Goal: Browse casually

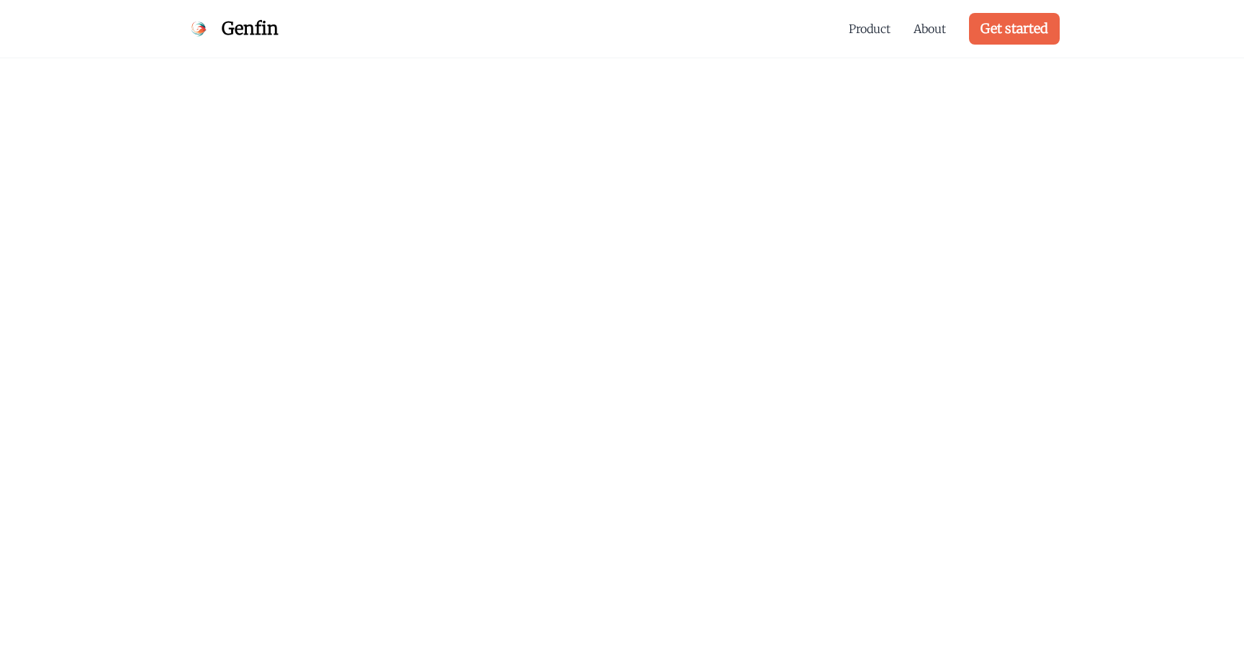
scroll to position [9, 0]
click at [831, 114] on span "Ensuring safety and efficiency on high-stakes calls with customers" at bounding box center [622, 173] width 622 height 181
click at [846, 152] on span "Ensuring safety and efficiency on high-stakes calls with customers" at bounding box center [622, 173] width 622 height 181
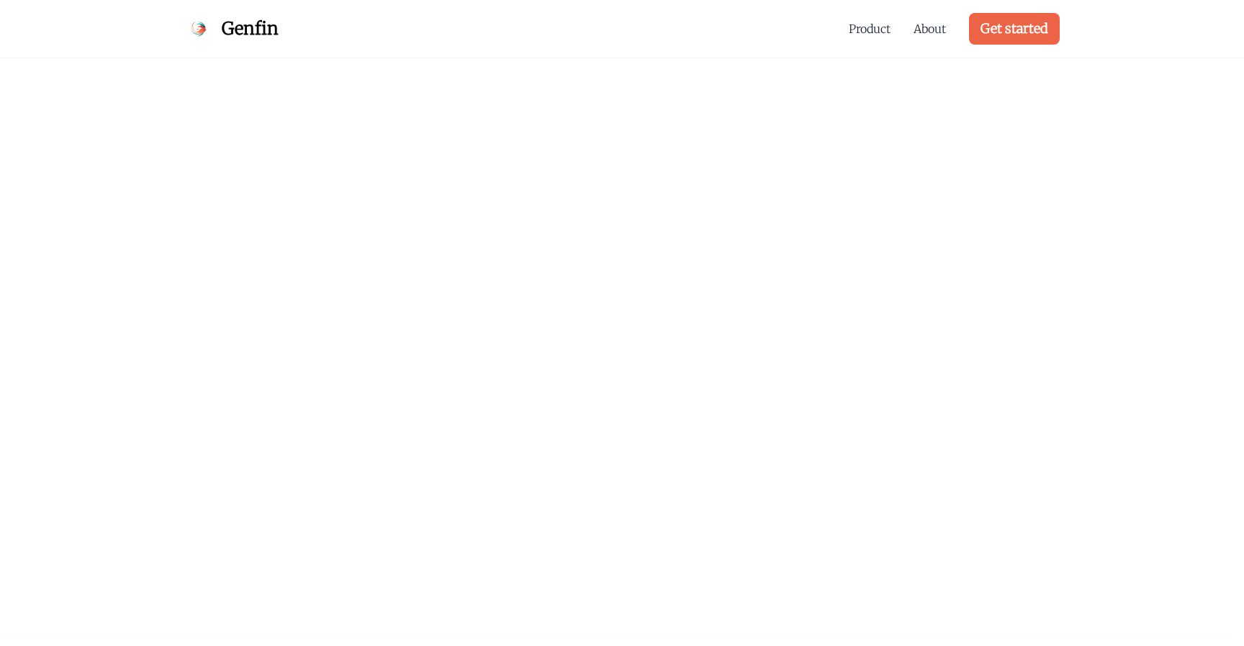
click at [846, 152] on span "Ensuring safety and efficiency on high-stakes calls with customers" at bounding box center [622, 173] width 622 height 181
click at [884, 215] on span "Ensuring safety and efficiency on high-stakes calls with customers" at bounding box center [622, 173] width 622 height 181
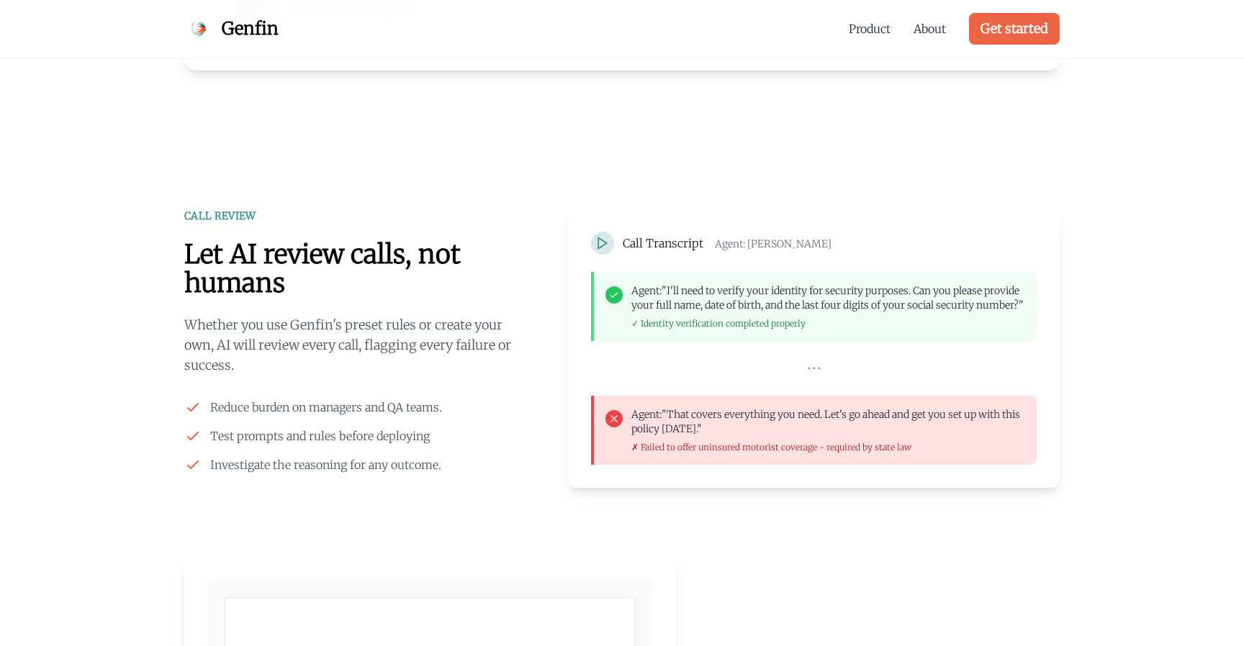
scroll to position [1036, 0]
